Goal: Information Seeking & Learning: Learn about a topic

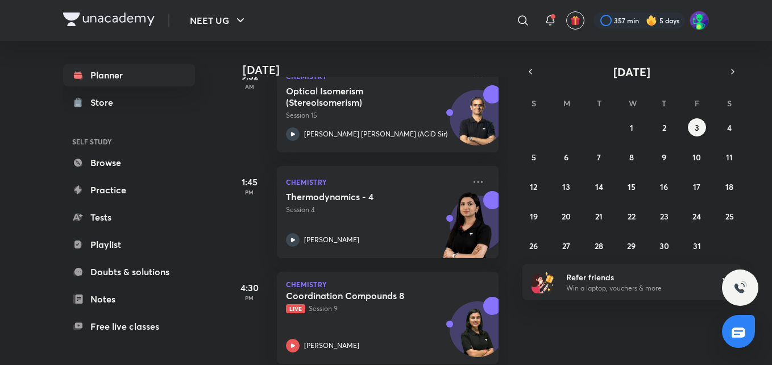
scroll to position [205, 0]
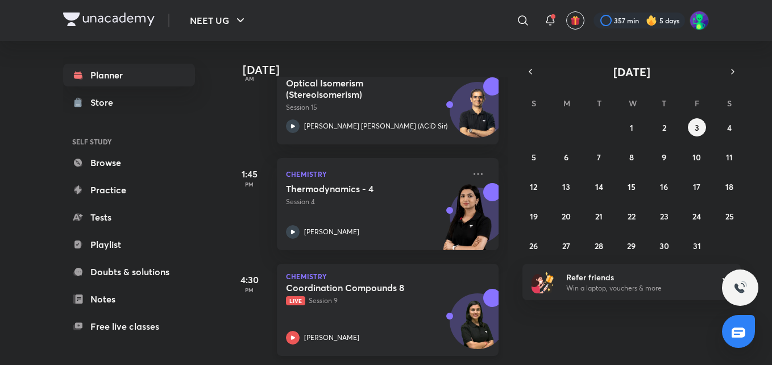
click at [309, 282] on h5 "Coordination Compounds 8" at bounding box center [357, 287] width 142 height 11
